Goal: Transaction & Acquisition: Book appointment/travel/reservation

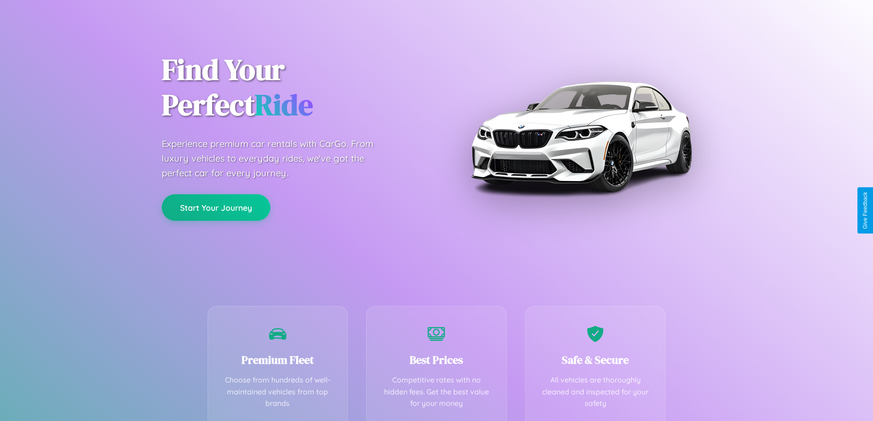
scroll to position [181, 0]
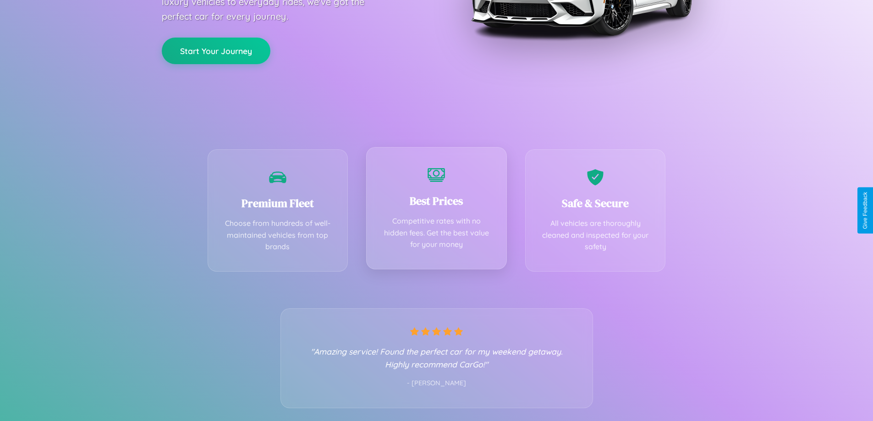
click at [436, 210] on div "Best Prices Competitive rates with no hidden fees. Get the best value for your …" at bounding box center [436, 208] width 141 height 122
click at [216, 50] on button "Start Your Journey" at bounding box center [216, 50] width 109 height 27
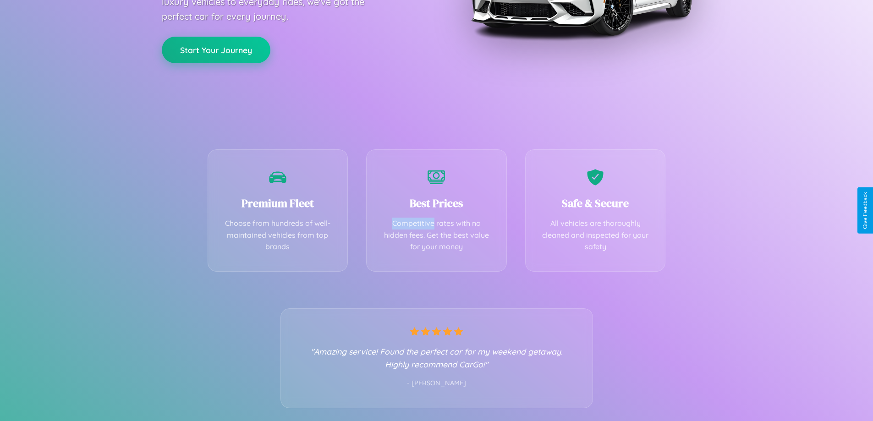
click at [216, 50] on button "Start Your Journey" at bounding box center [216, 50] width 109 height 27
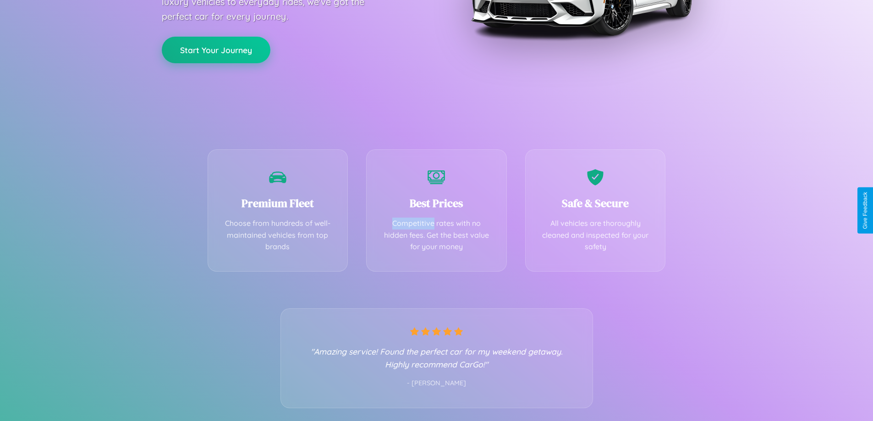
click at [216, 50] on button "Start Your Journey" at bounding box center [216, 50] width 109 height 27
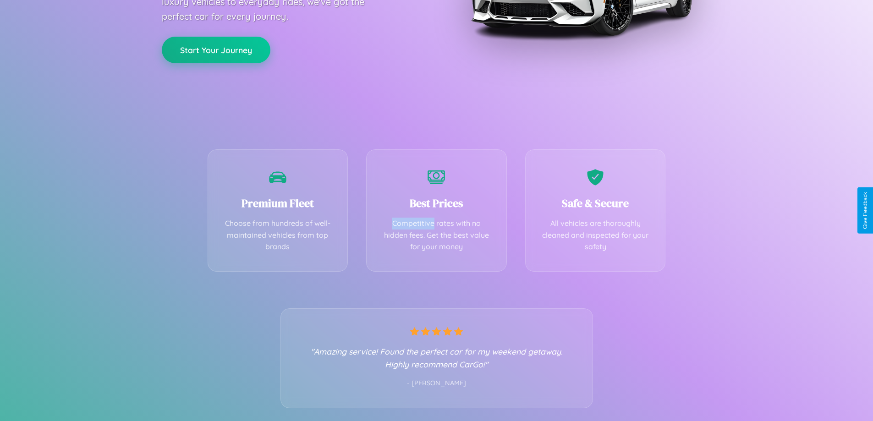
click at [216, 50] on button "Start Your Journey" at bounding box center [216, 50] width 109 height 27
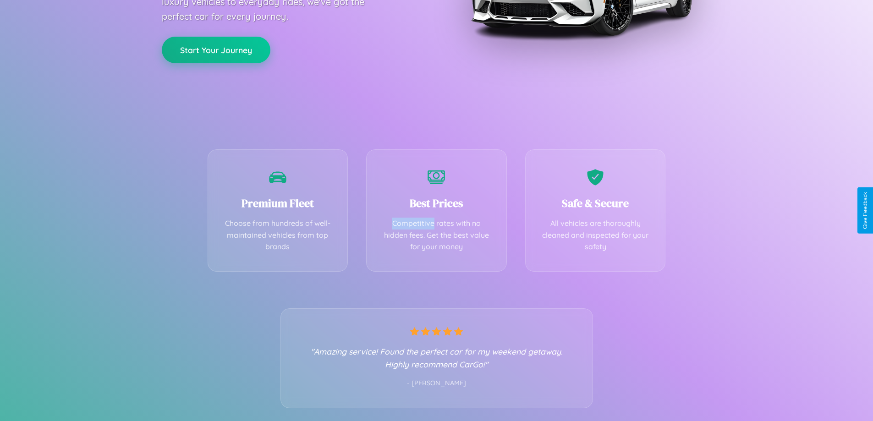
click at [216, 50] on button "Start Your Journey" at bounding box center [216, 50] width 109 height 27
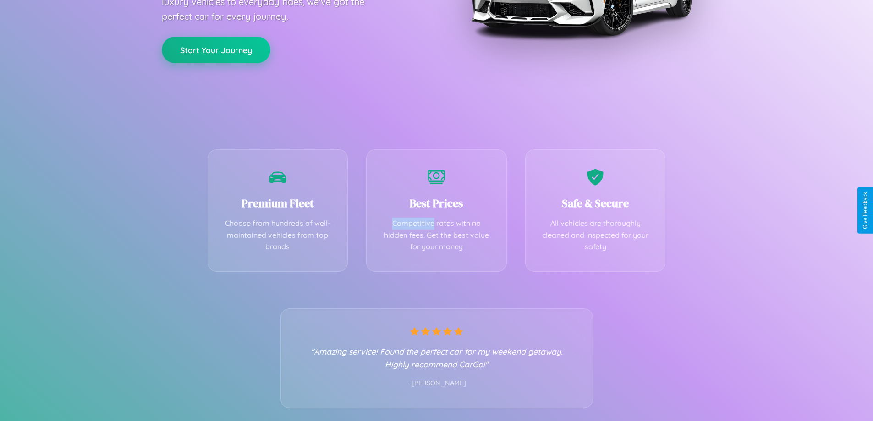
click at [216, 50] on button "Start Your Journey" at bounding box center [216, 50] width 109 height 27
